Goal: Entertainment & Leisure: Consume media (video, audio)

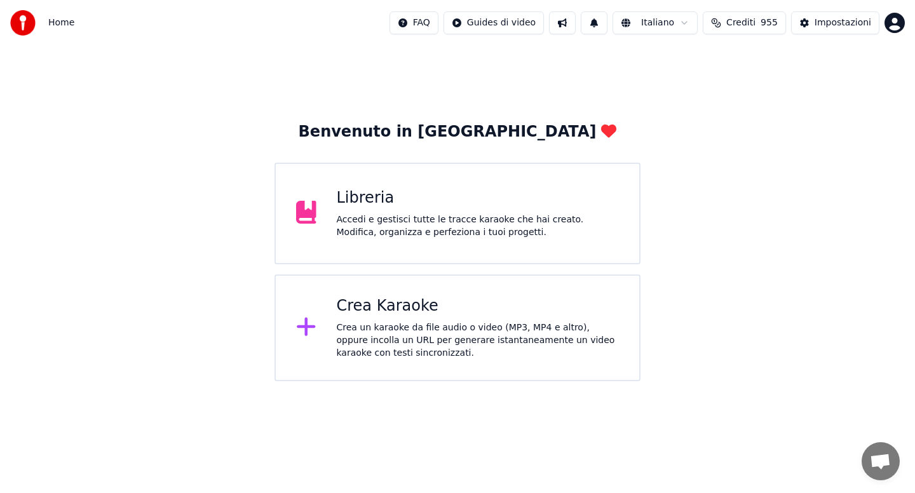
click at [402, 213] on div "Accedi e gestisci tutte le tracce karaoke che hai creato. Modifica, organizza e…" at bounding box center [478, 225] width 283 height 25
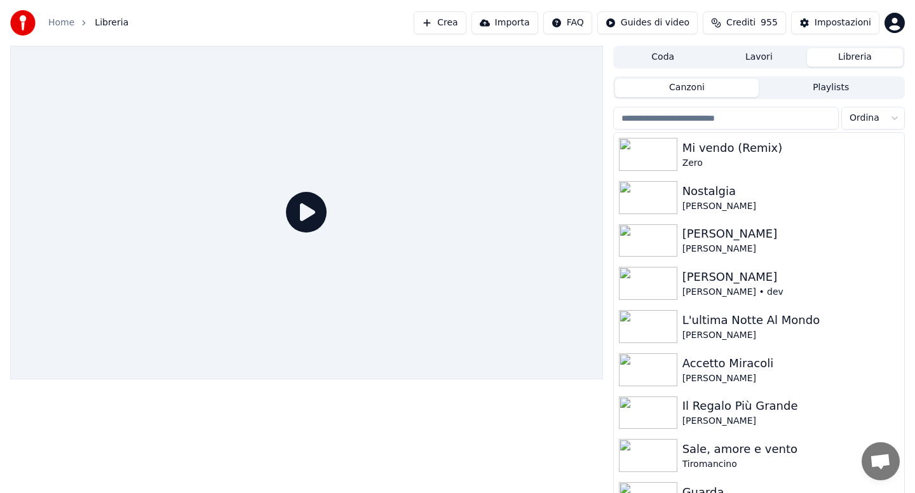
click at [654, 117] on input "search" at bounding box center [726, 118] width 226 height 23
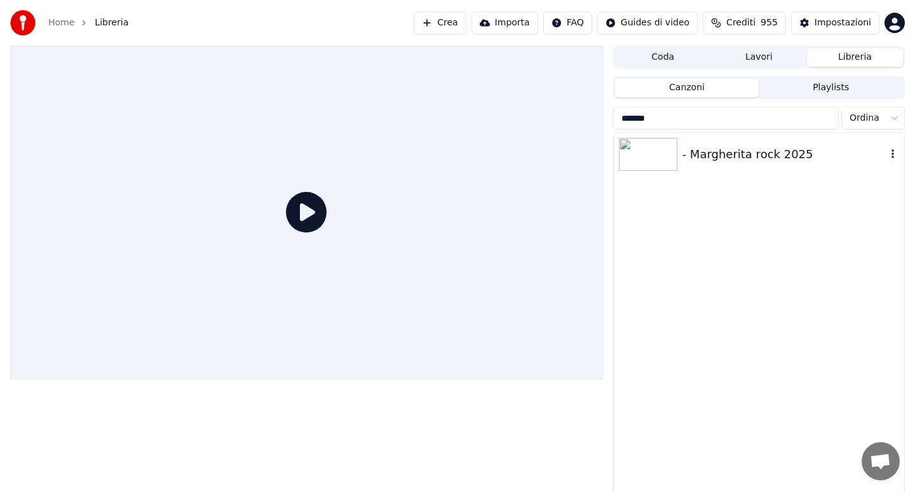
type input "*******"
click at [684, 161] on div "- Margherita rock 2025" at bounding box center [784, 155] width 204 height 18
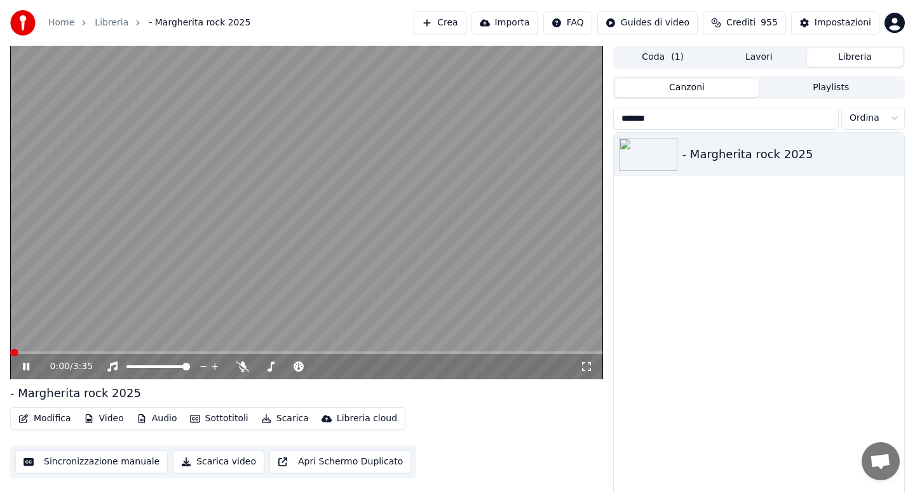
click at [72, 351] on span at bounding box center [306, 352] width 593 height 3
click at [139, 351] on span at bounding box center [306, 352] width 593 height 3
click at [242, 367] on icon at bounding box center [242, 367] width 13 height 10
click at [238, 351] on span at bounding box center [306, 352] width 593 height 3
click at [294, 353] on span at bounding box center [306, 352] width 593 height 3
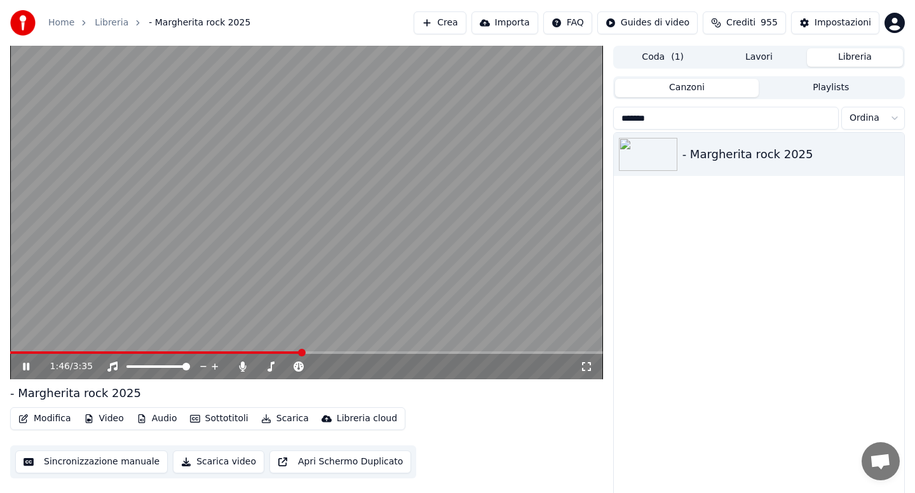
click at [32, 363] on icon at bounding box center [35, 367] width 30 height 10
